Goal: Information Seeking & Learning: Learn about a topic

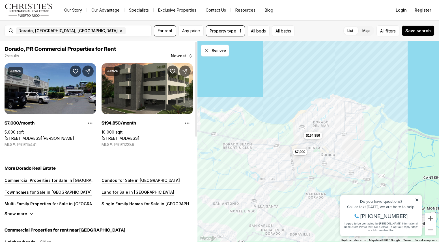
click at [51, 136] on link "[STREET_ADDRESS][PERSON_NAME]" at bounding box center [40, 138] width 70 height 5
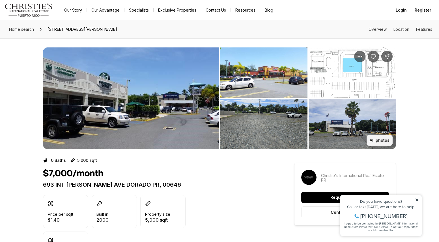
click at [384, 143] on button "All photos" at bounding box center [380, 140] width 26 height 11
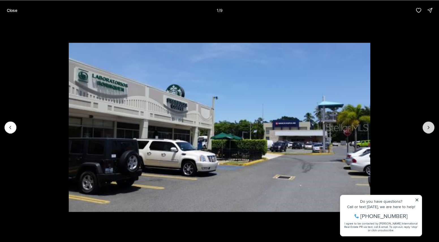
click at [430, 131] on button "Next slide" at bounding box center [429, 128] width 12 height 12
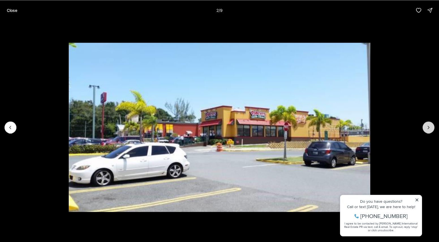
click at [430, 131] on button "Next slide" at bounding box center [429, 128] width 12 height 12
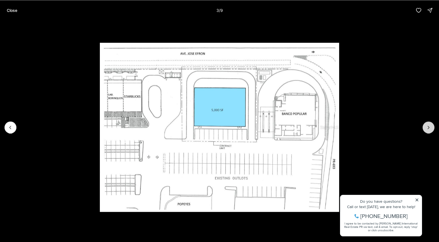
click at [430, 131] on button "Next slide" at bounding box center [429, 128] width 12 height 12
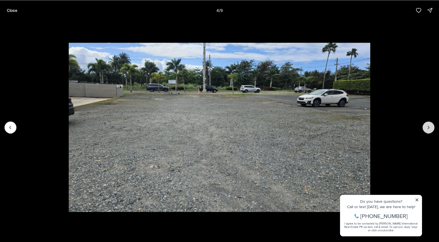
click at [430, 131] on button "Next slide" at bounding box center [429, 128] width 12 height 12
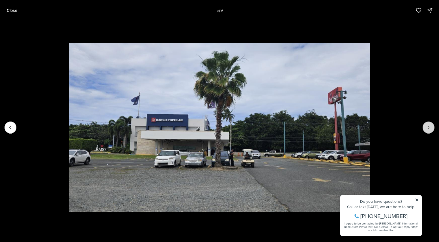
click at [430, 131] on button "Next slide" at bounding box center [429, 128] width 12 height 12
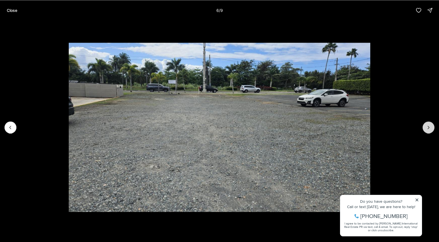
click at [430, 131] on button "Next slide" at bounding box center [429, 128] width 12 height 12
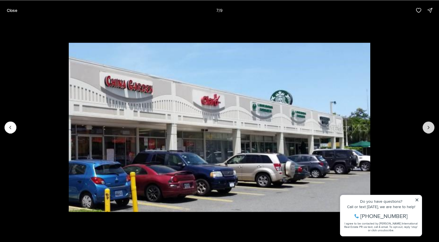
click at [430, 131] on button "Next slide" at bounding box center [429, 128] width 12 height 12
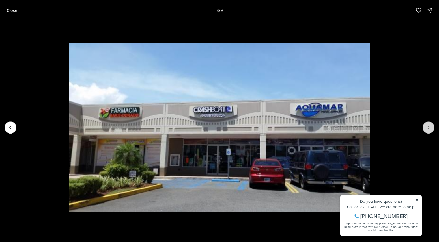
click at [428, 126] on icon "Next slide" at bounding box center [429, 128] width 6 height 6
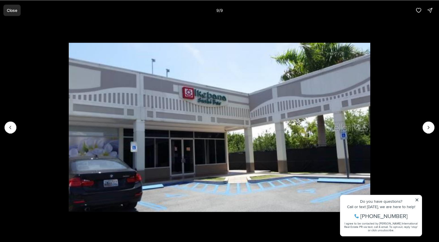
click at [11, 10] on p "Close" at bounding box center [12, 10] width 10 height 5
